Goal: Task Accomplishment & Management: Use online tool/utility

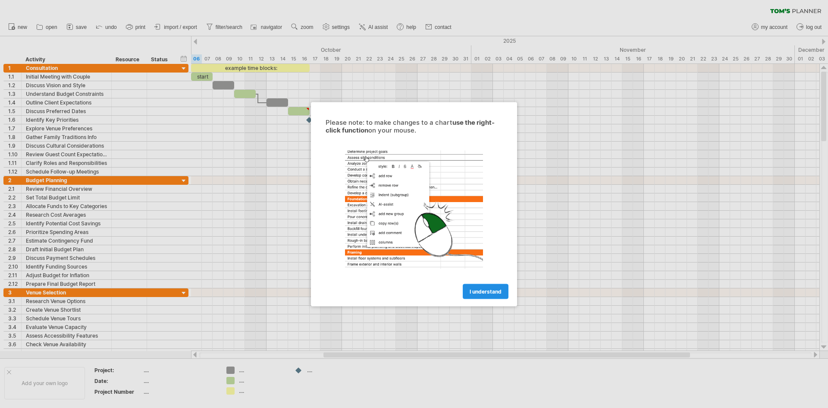
click at [479, 296] on link "I understand" at bounding box center [486, 290] width 46 height 15
click at [502, 289] on link "I understand" at bounding box center [486, 290] width 46 height 15
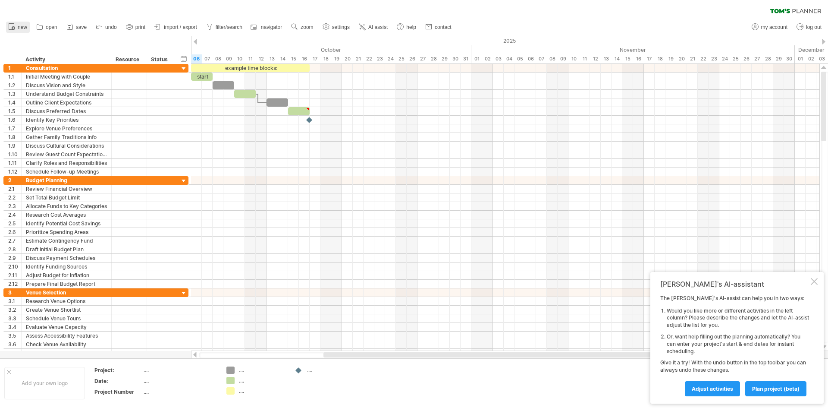
click at [27, 24] on link "new" at bounding box center [18, 27] width 24 height 11
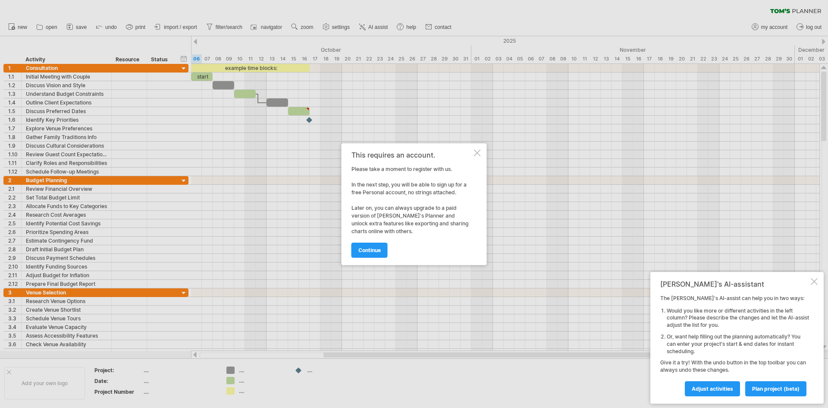
click at [360, 242] on div "continue" at bounding box center [412, 246] width 121 height 22
click at [377, 239] on div "continue" at bounding box center [412, 246] width 121 height 22
click at [373, 247] on span "continue" at bounding box center [369, 250] width 22 height 6
